Goal: Task Accomplishment & Management: Manage account settings

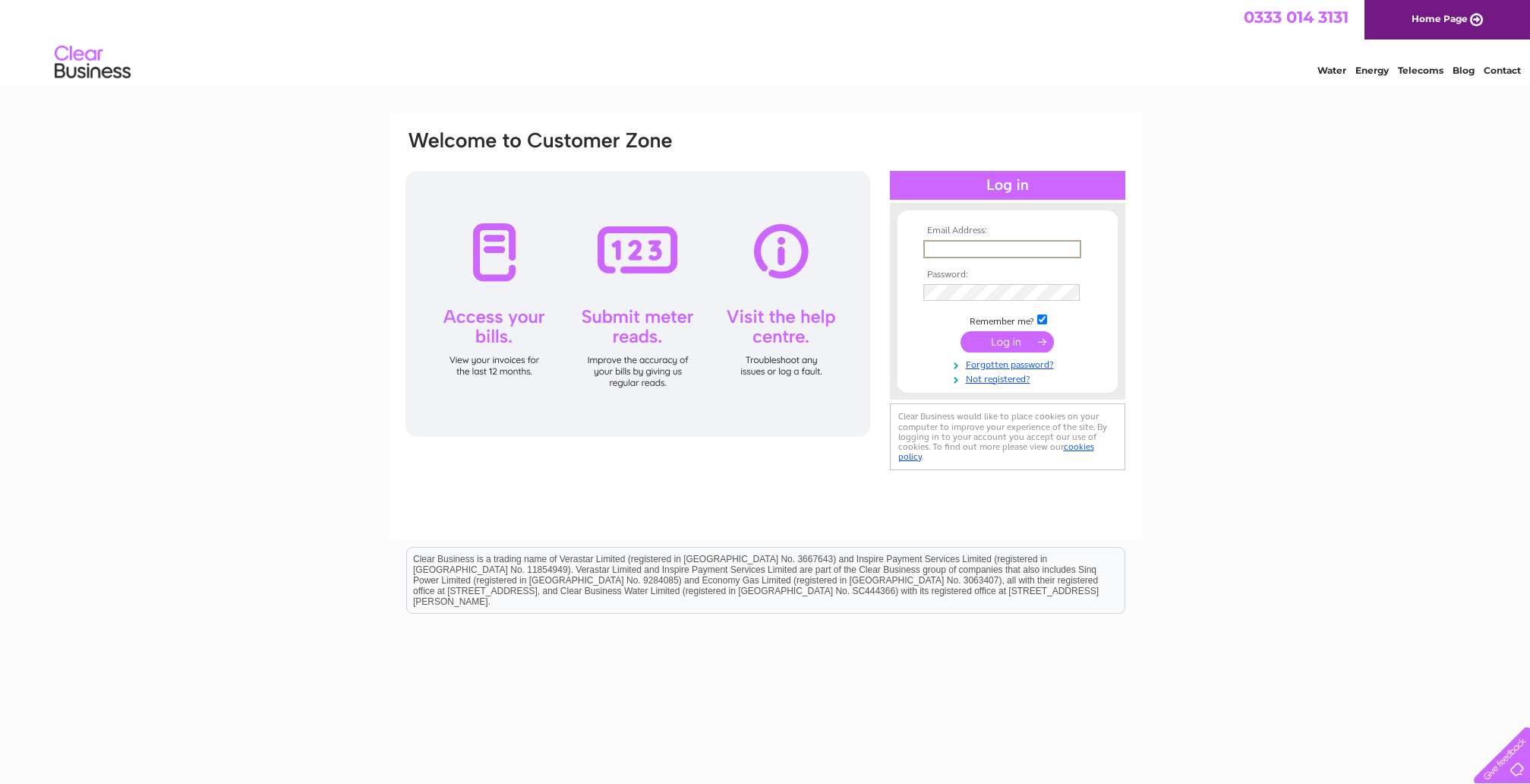
click at [968, 249] on input "text" at bounding box center [1002, 249] width 158 height 18
click at [956, 293] on tbody "Email Address: bttrysrvld@aol Password: Remember me?" at bounding box center [1007, 304] width 176 height 158
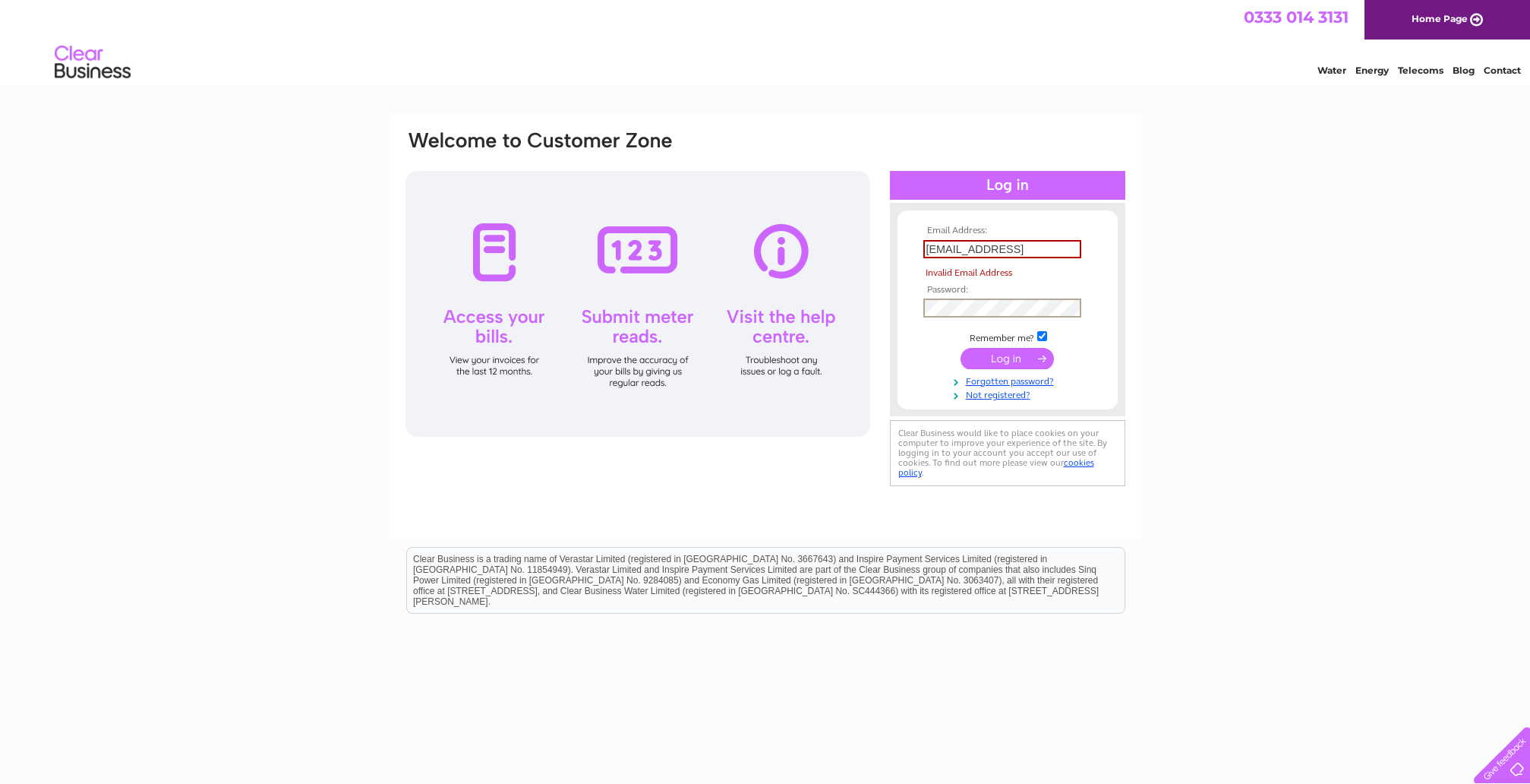
click at [1215, 432] on div "Email Address: bttrysrvld@aol Invalid Email Address Password:" at bounding box center [765, 456] width 1530 height 685
drag, startPoint x: 1000, startPoint y: 246, endPoint x: 1036, endPoint y: 249, distance: 36.1
click at [1006, 248] on input "bttrysrvld@aol" at bounding box center [1002, 249] width 158 height 18
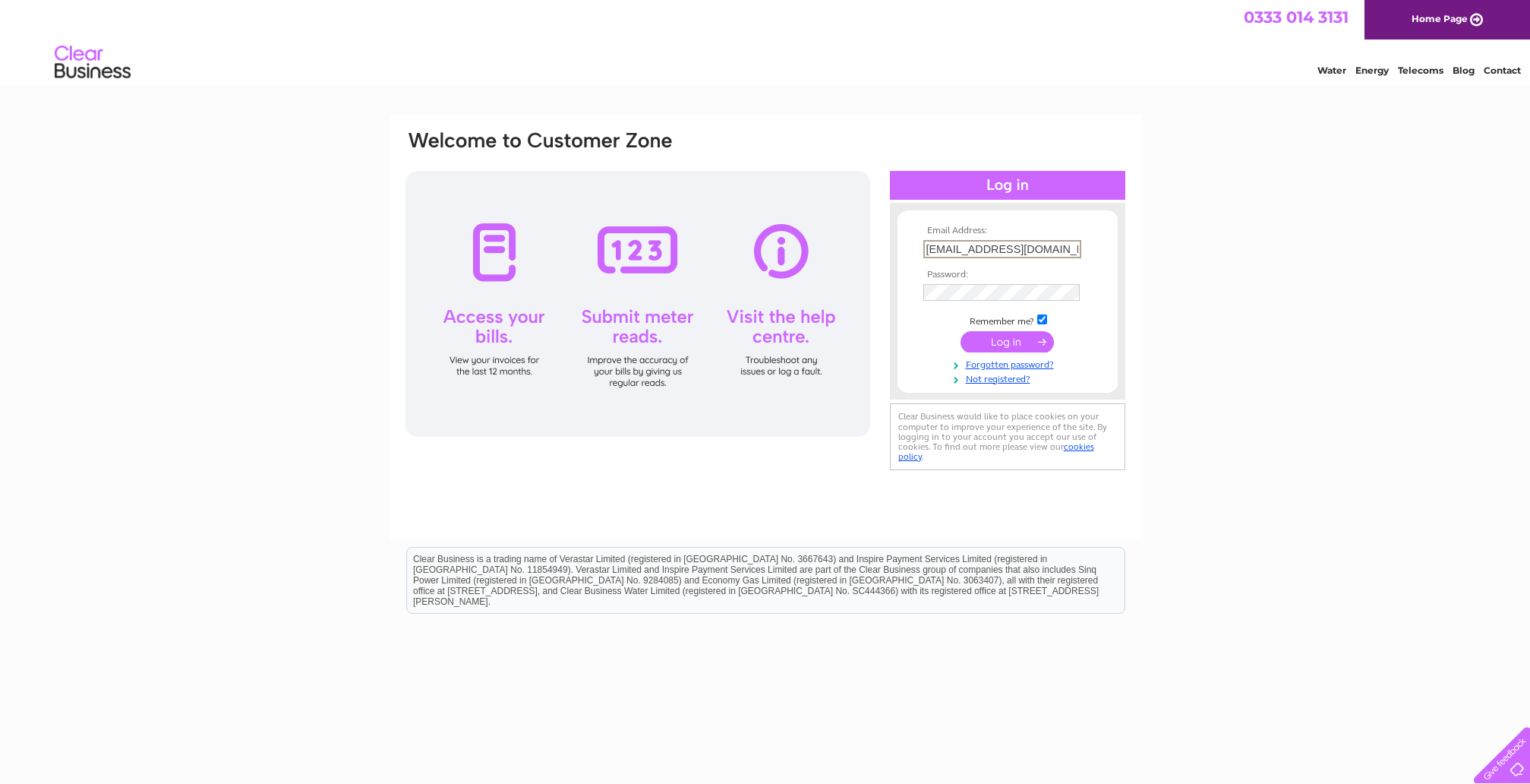
type input "bttrysrvld@aol.com"
click at [1242, 413] on div "Email Address: bttrysrvld@aol.com Password:" at bounding box center [765, 456] width 1530 height 685
click at [1008, 338] on input "submit" at bounding box center [1006, 340] width 93 height 22
click at [1044, 317] on input "checkbox" at bounding box center [1042, 317] width 10 height 10
checkbox input "false"
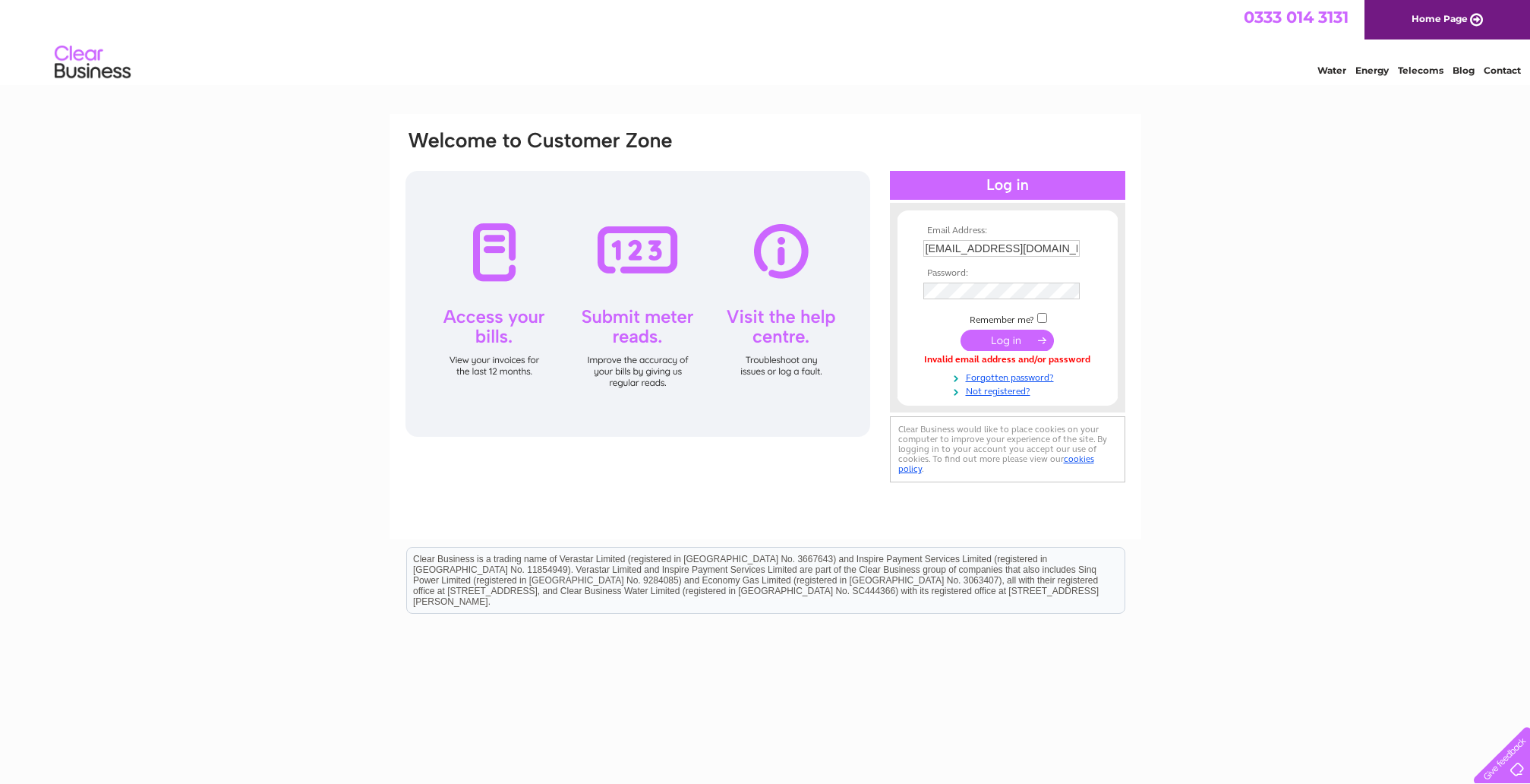
click at [965, 346] on input "submit" at bounding box center [1006, 340] width 93 height 22
click at [995, 339] on input "submit" at bounding box center [1006, 340] width 93 height 22
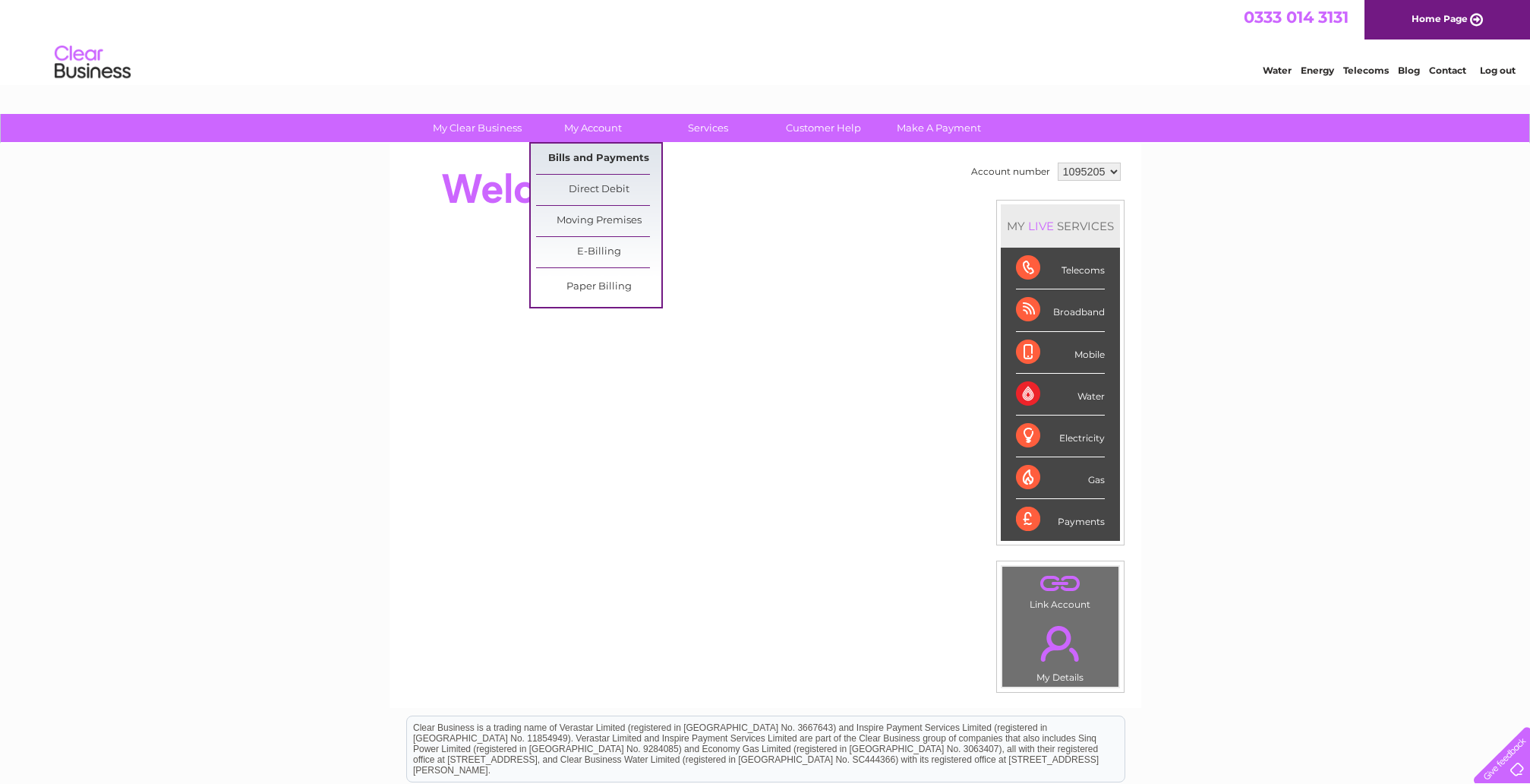
click at [598, 148] on link "Bills and Payments" at bounding box center [599, 159] width 126 height 31
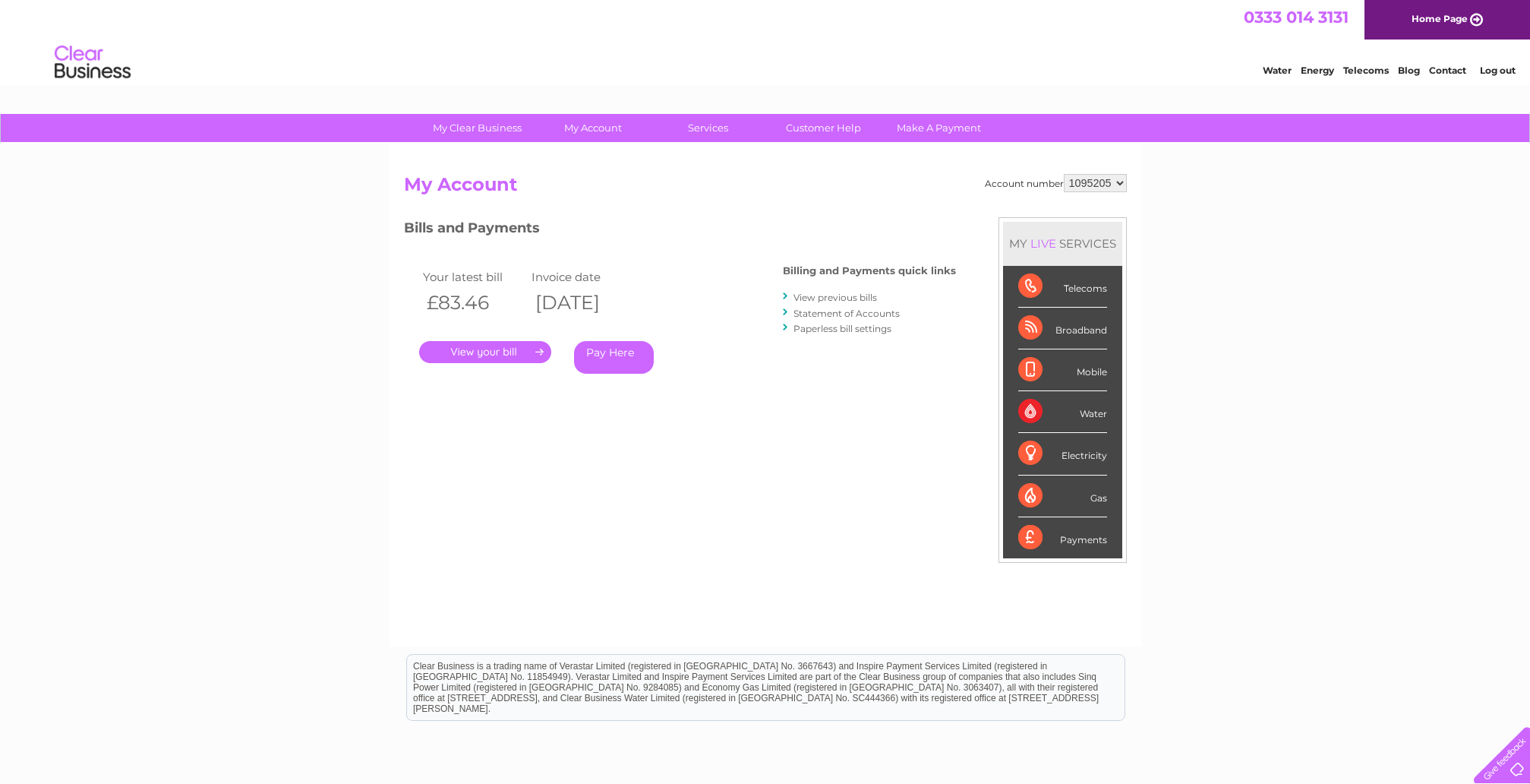
click at [478, 350] on link "." at bounding box center [486, 352] width 132 height 22
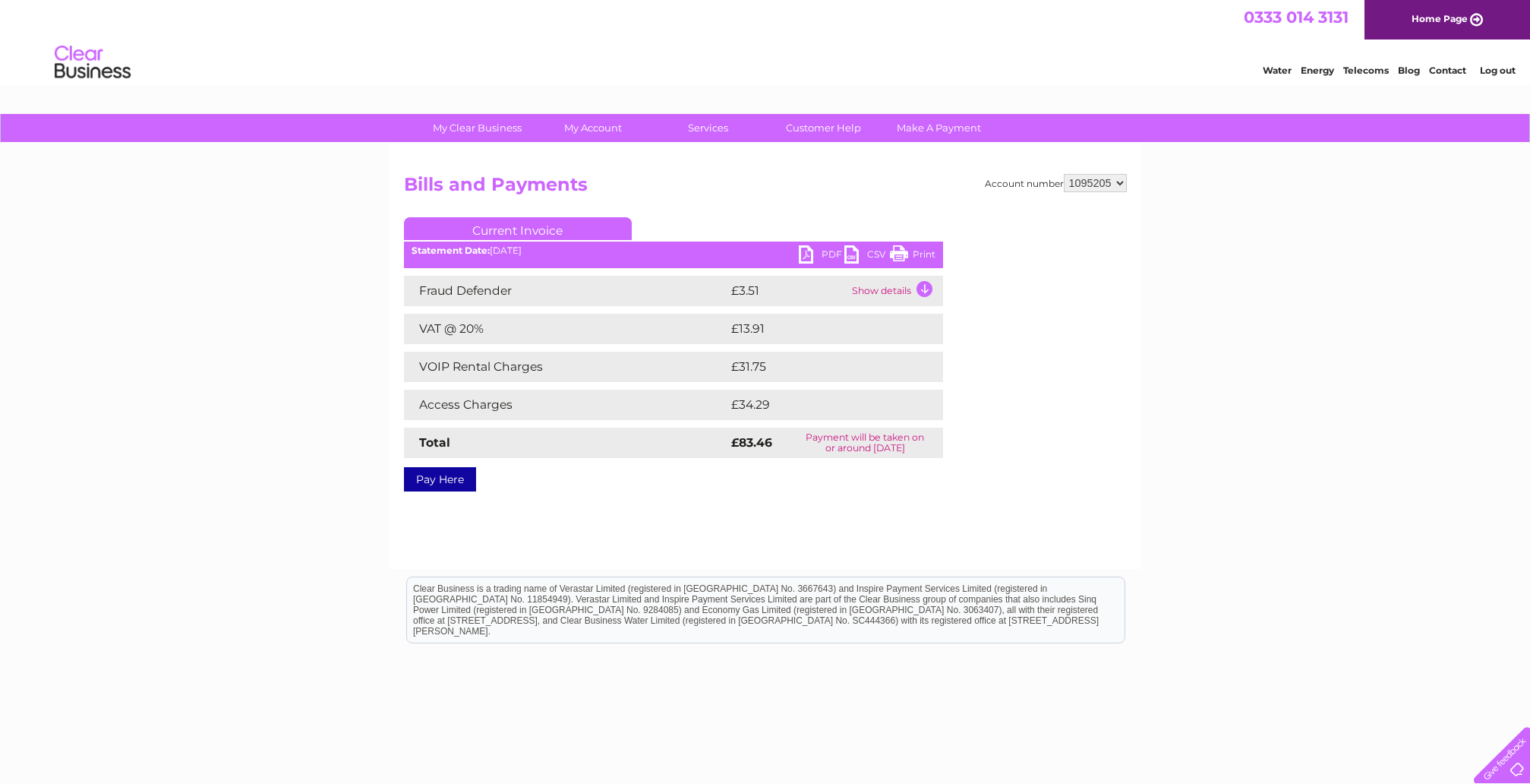
click at [827, 254] on link "PDF" at bounding box center [821, 256] width 45 height 22
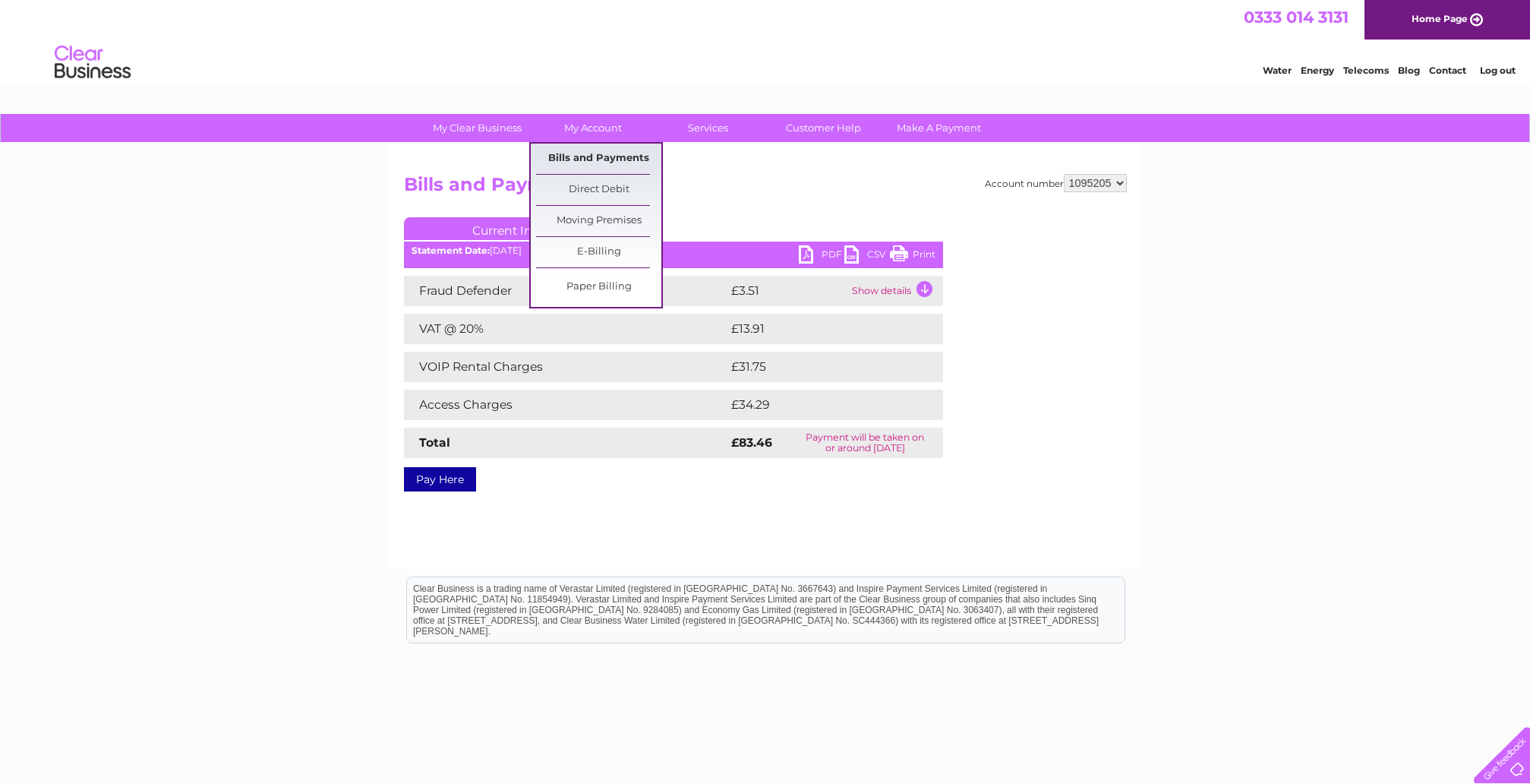
click at [591, 154] on link "Bills and Payments" at bounding box center [599, 159] width 126 height 31
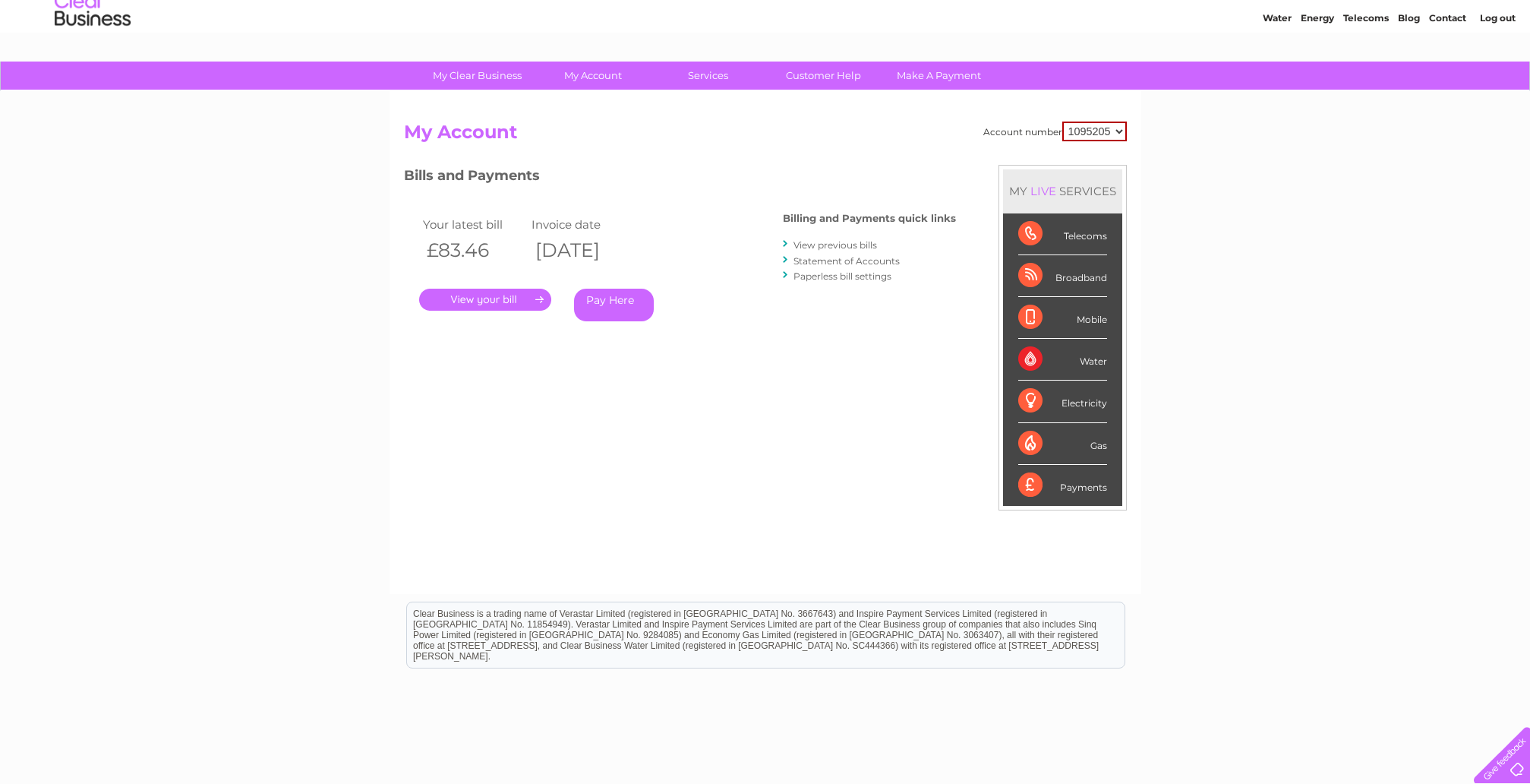
scroll to position [55, 0]
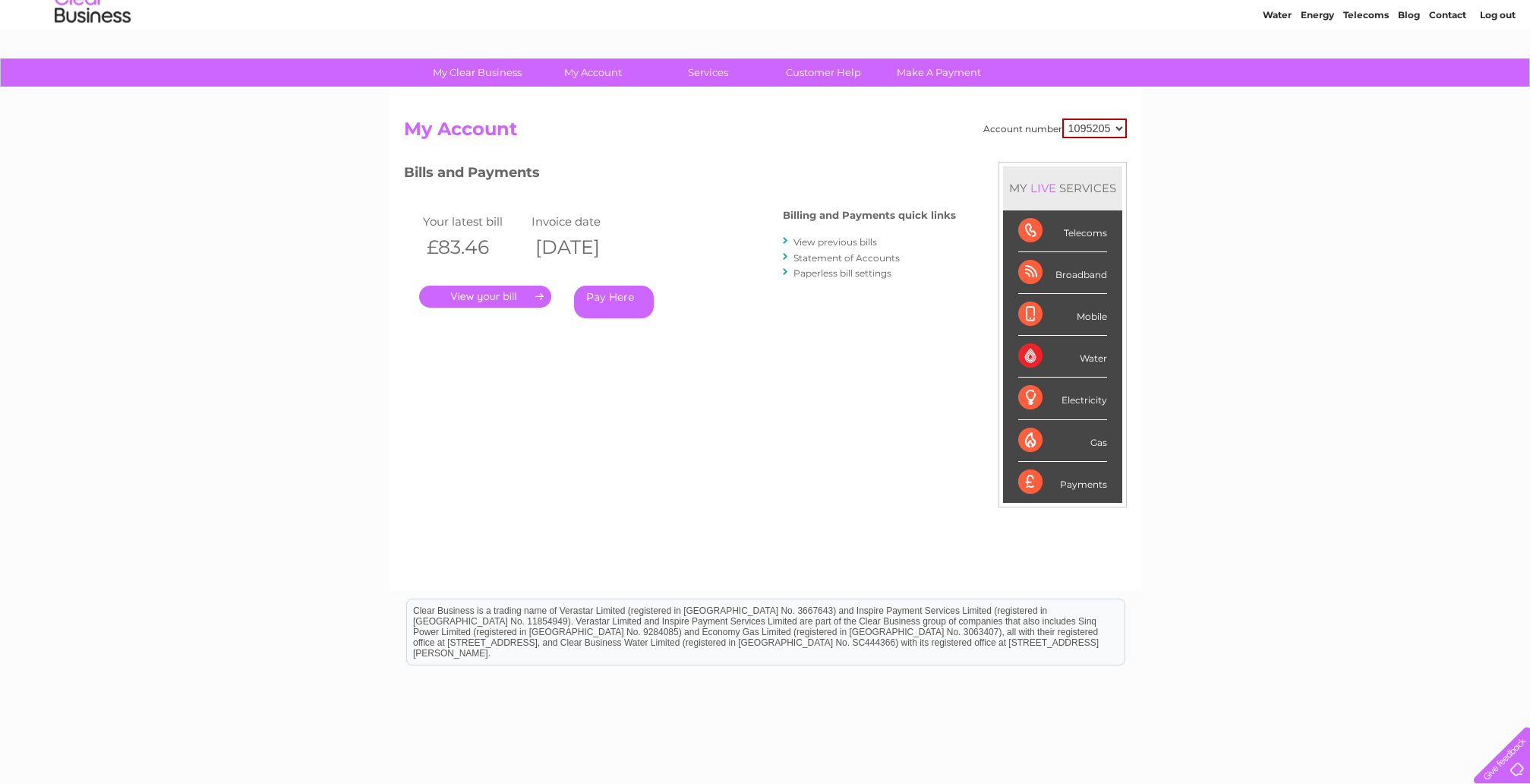
click at [1495, 14] on link "Log out" at bounding box center [1497, 14] width 35 height 12
